Goal: Task Accomplishment & Management: Manage account settings

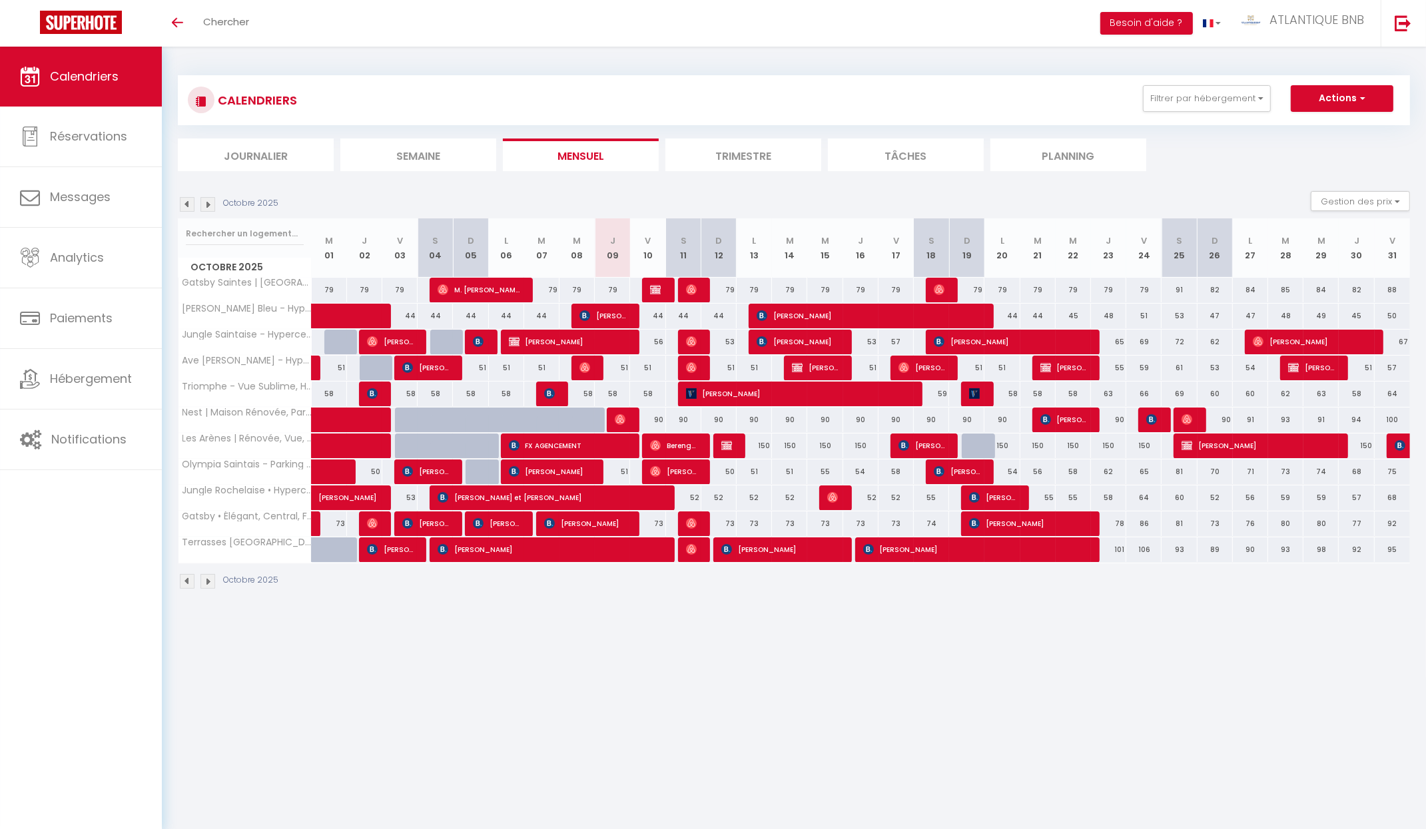
scroll to position [49, 0]
click at [190, 206] on img at bounding box center [187, 204] width 15 height 15
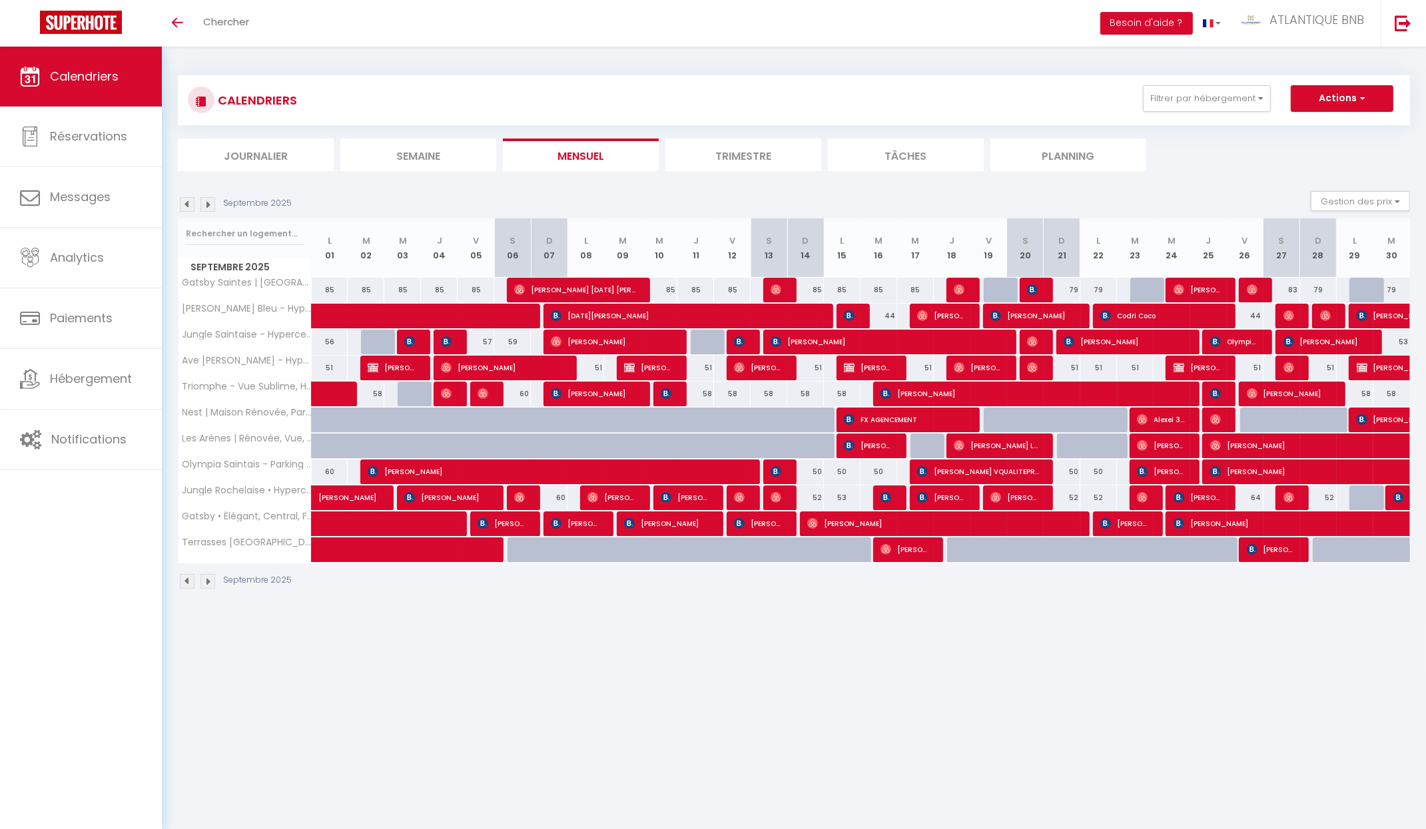
click at [183, 200] on img at bounding box center [187, 204] width 15 height 15
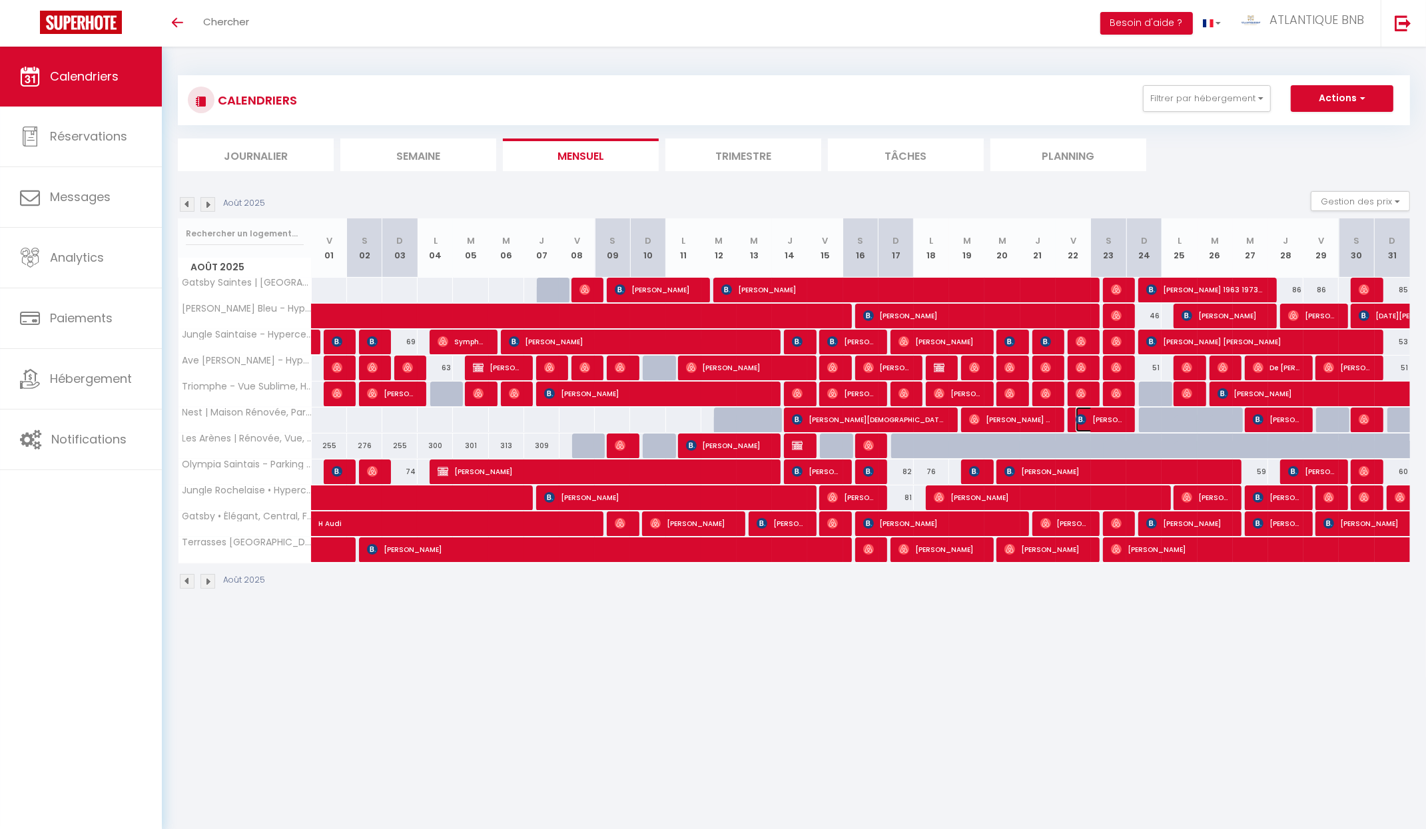
click at [1118, 421] on span "[PERSON_NAME], [DATE] [PERSON_NAME], [DATE] Zoé, [DATE] [PERSON_NAME], [DATE] 3…" at bounding box center [1098, 419] width 47 height 25
select select "OK"
select select "1"
select select "0"
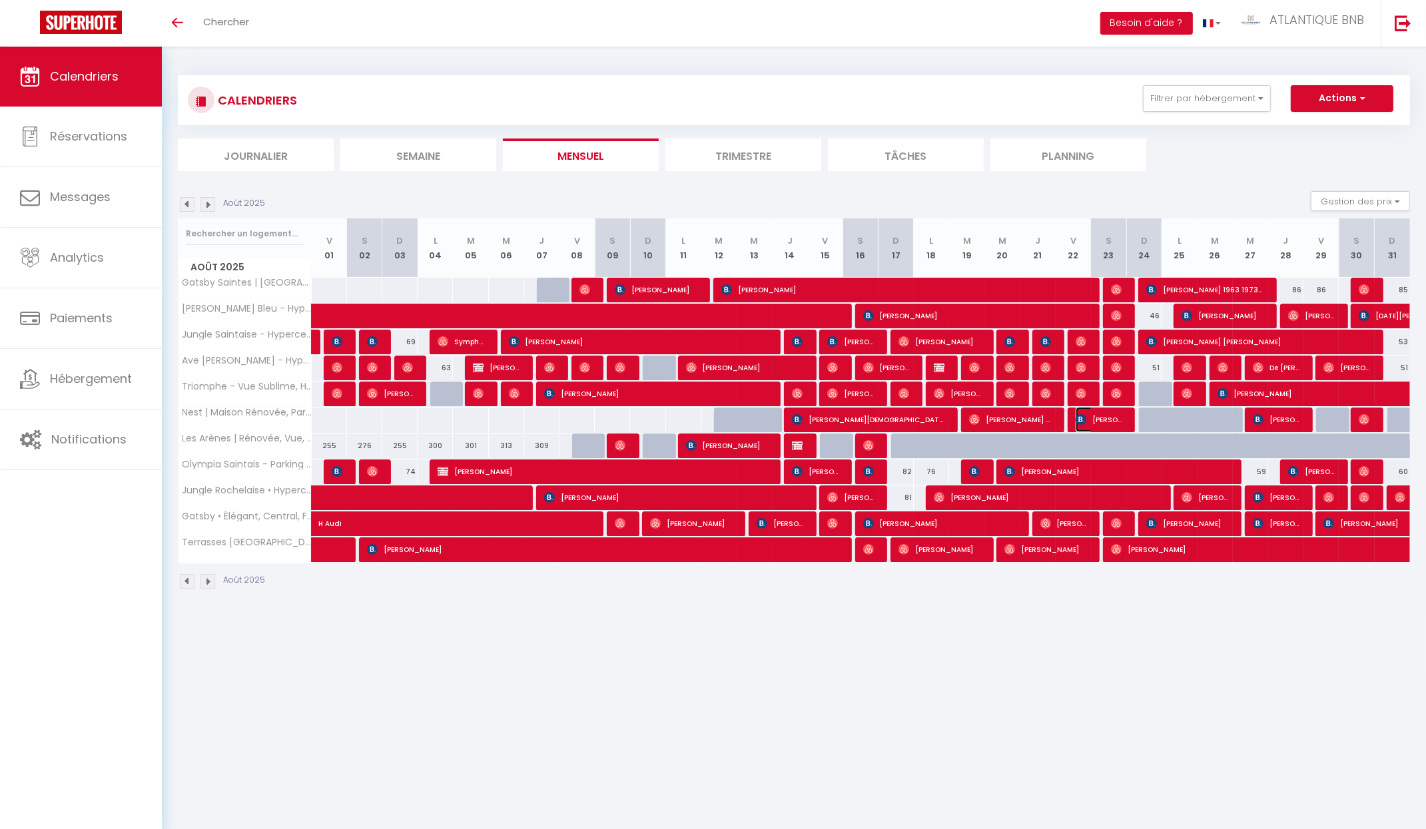
select select "1"
select select
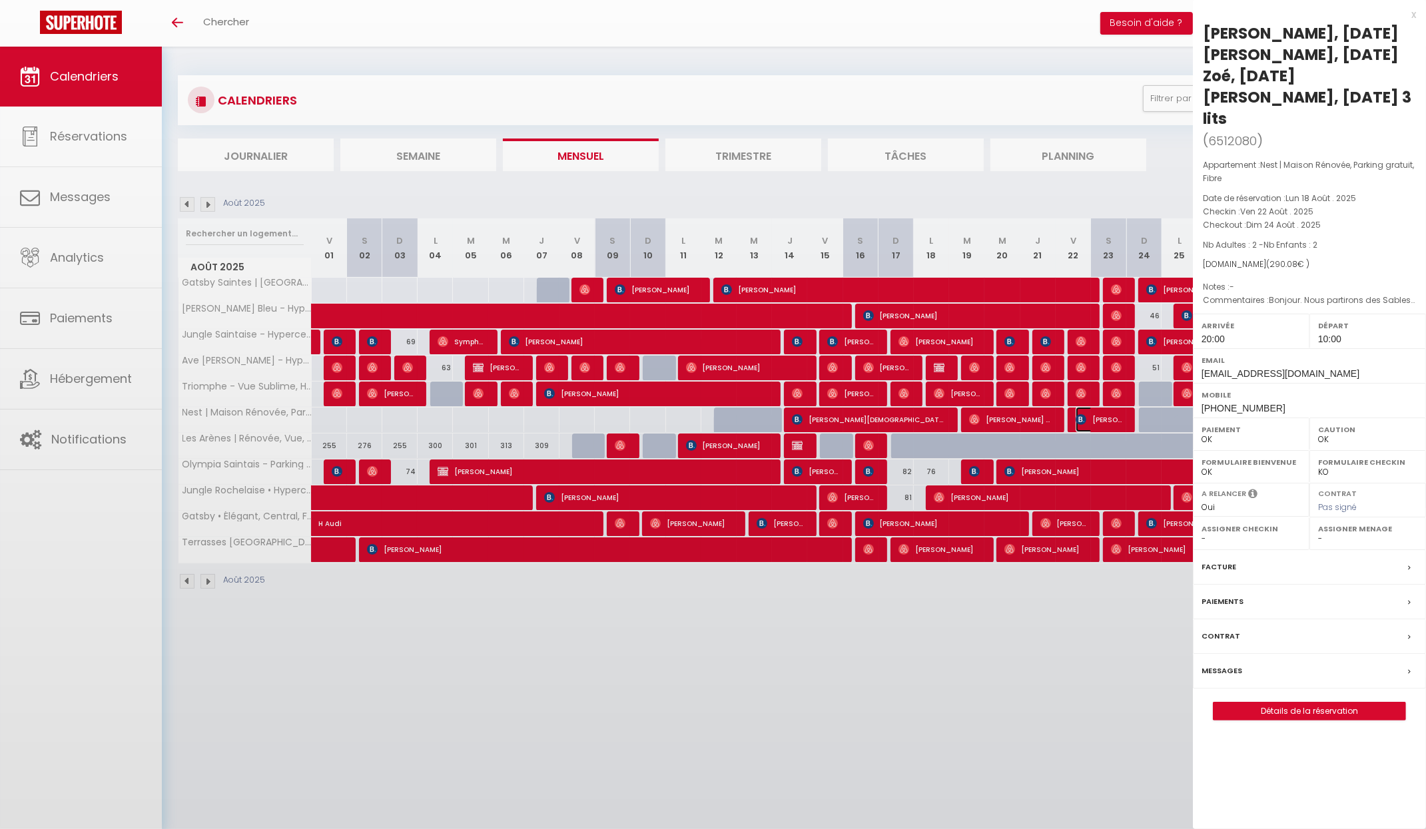
select select "16526"
select select "14850"
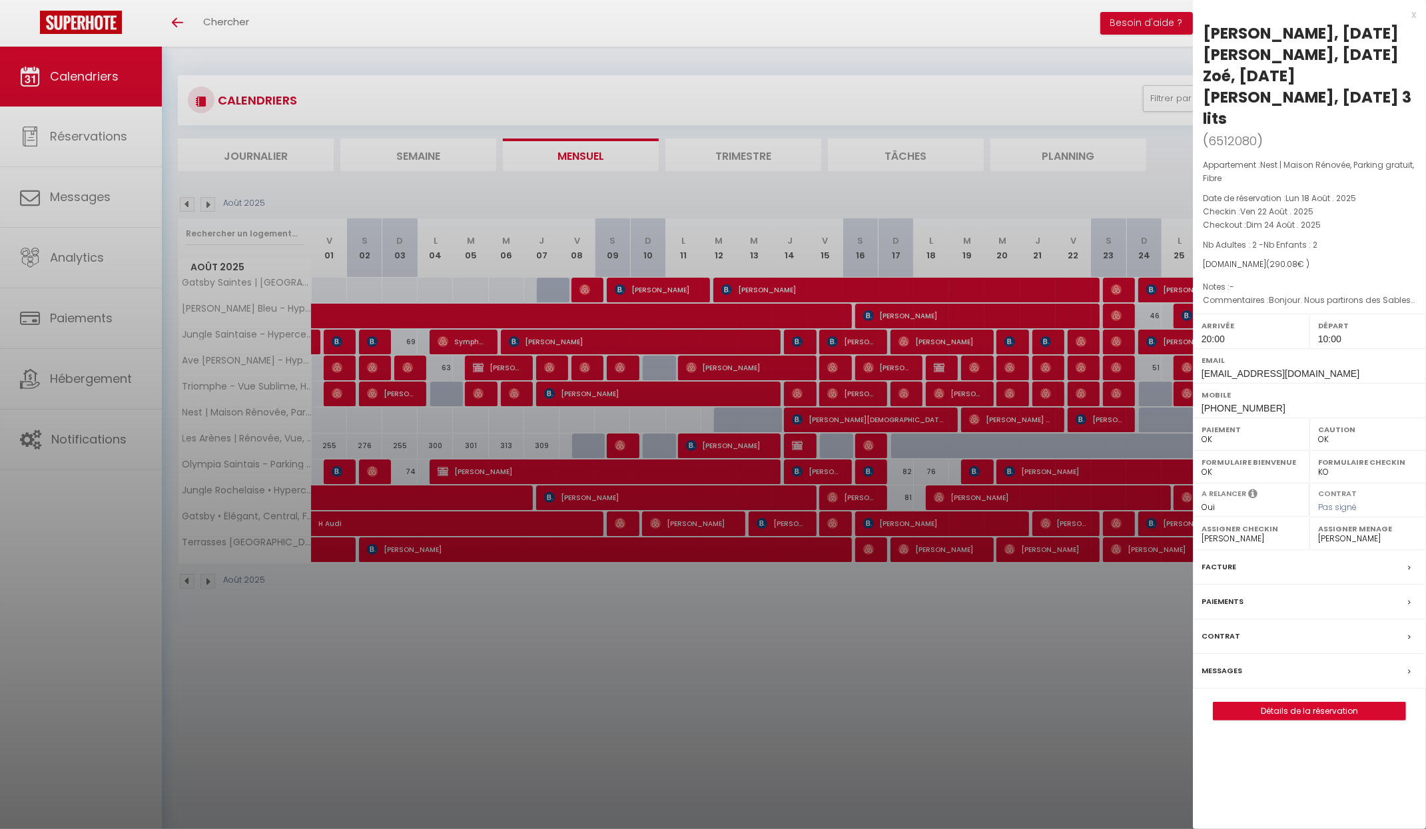
click at [1012, 828] on div at bounding box center [713, 414] width 1426 height 829
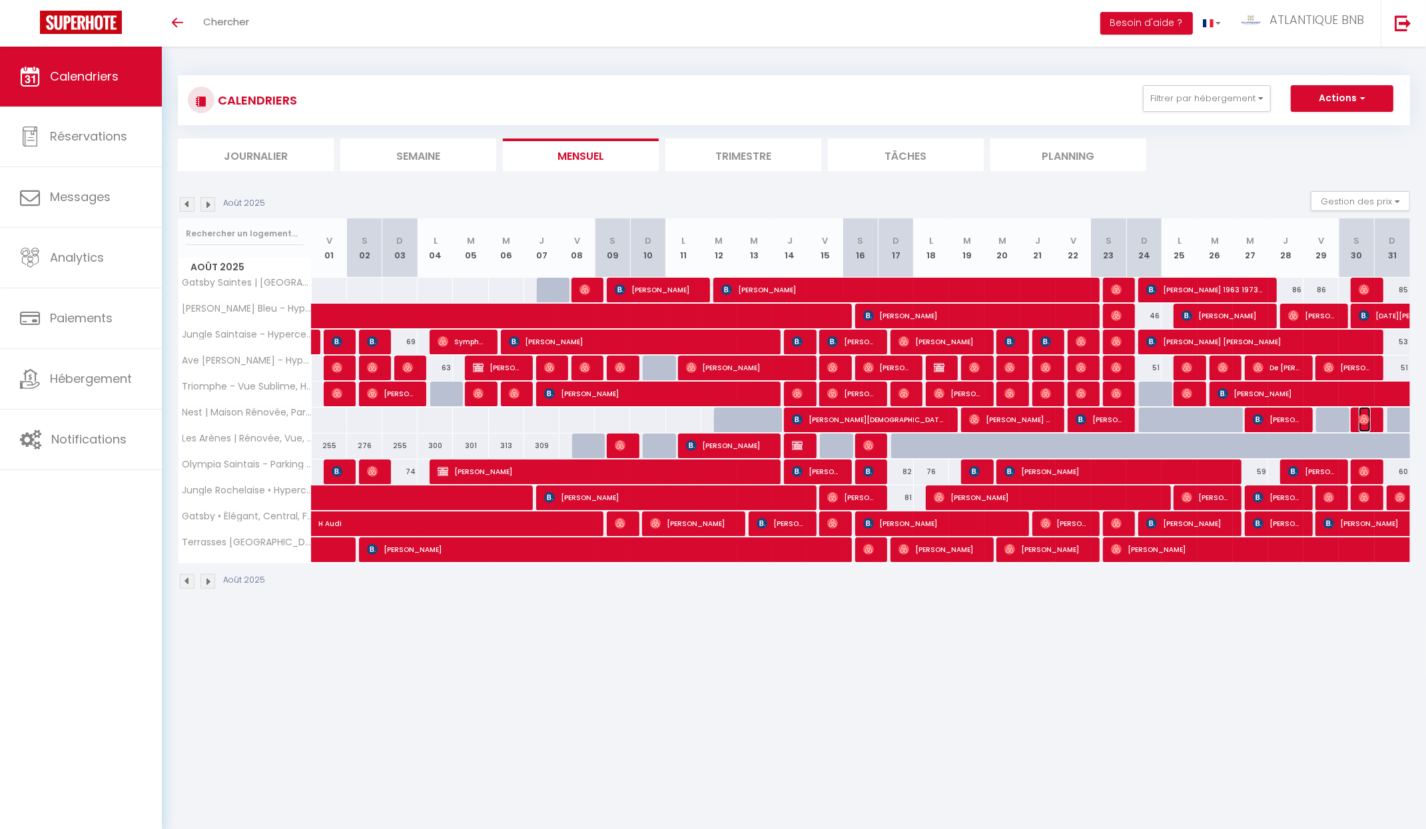
click at [1370, 411] on span "[PERSON_NAME] 1957 [PERSON_NAME] 1954 [PERSON_NAME] 1981 [PERSON_NAME] 1982 [PE…" at bounding box center [1364, 419] width 12 height 25
